Goal: Information Seeking & Learning: Check status

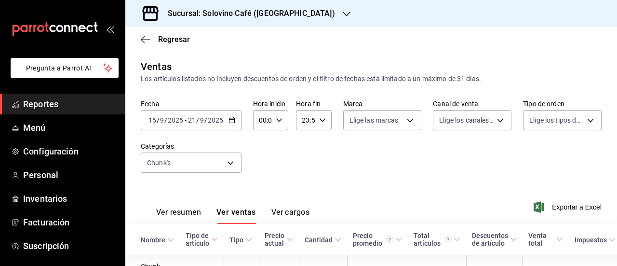
scroll to position [177, 0]
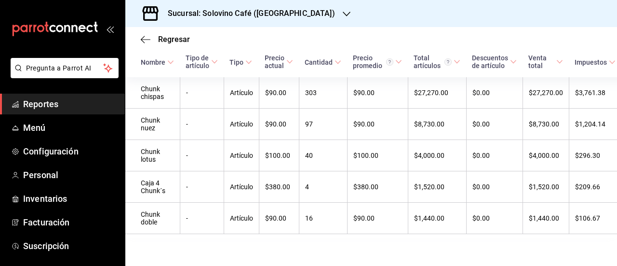
click at [38, 100] on span "Reportes" at bounding box center [70, 103] width 94 height 13
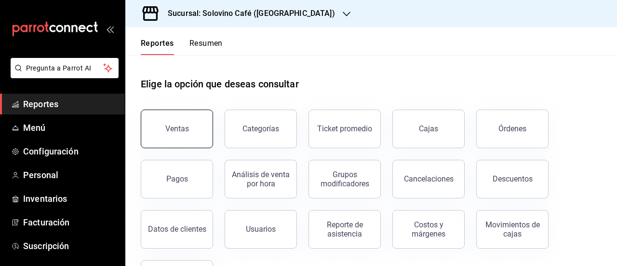
click at [164, 128] on button "Ventas" at bounding box center [177, 128] width 72 height 39
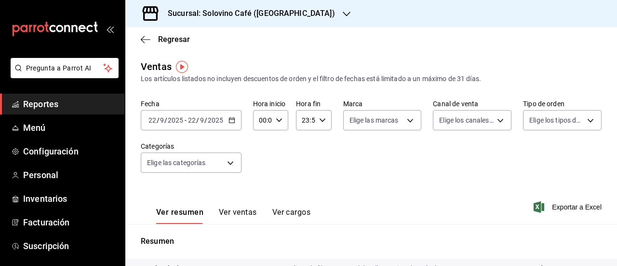
click at [232, 124] on div "[DATE] [DATE] - [DATE] [DATE]" at bounding box center [191, 120] width 101 height 20
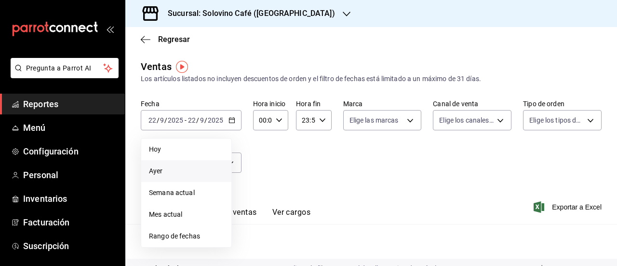
click at [153, 166] on span "Ayer" at bounding box center [186, 171] width 75 height 10
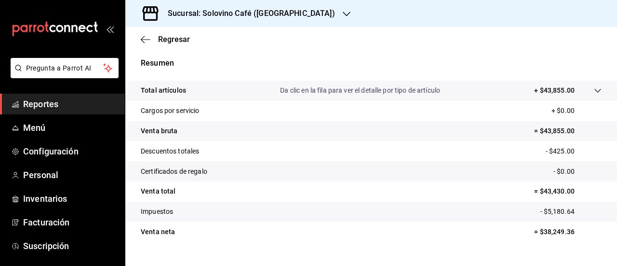
scroll to position [178, 0]
click at [312, 227] on tr "Venta neta = $38,249.36" at bounding box center [371, 231] width 492 height 20
click at [452, 62] on p "Resumen" at bounding box center [371, 63] width 461 height 12
